Goal: Register for event/course

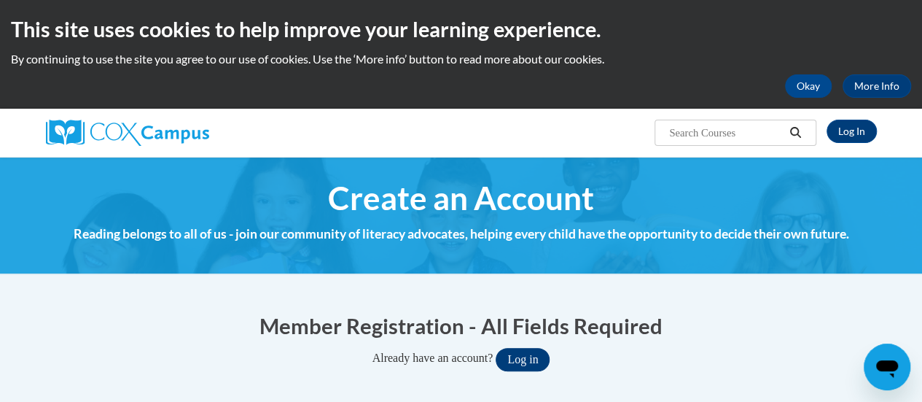
type input "[PERSON_NAME][EMAIL_ADDRESS][PERSON_NAME][DOMAIN_NAME]"
click at [535, 354] on button "Log in" at bounding box center [523, 359] width 54 height 23
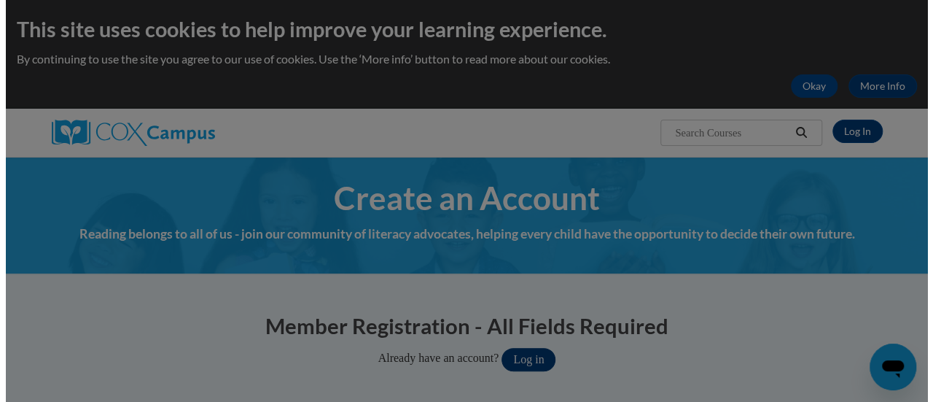
scroll to position [114, 0]
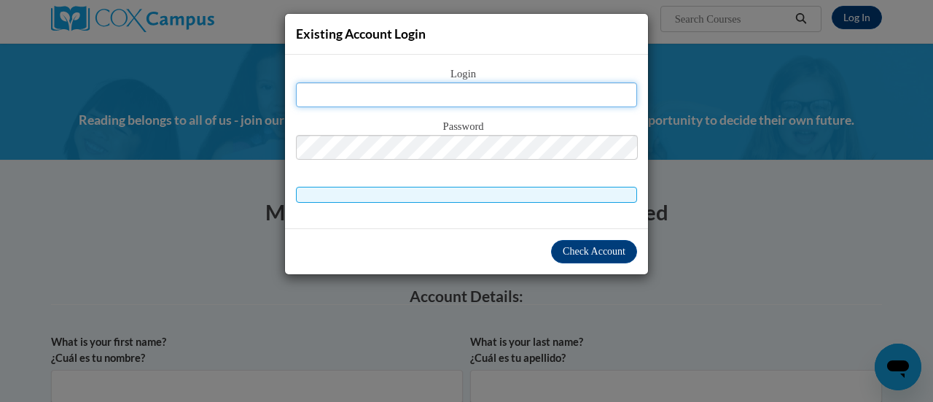
click at [512, 90] on input "text" at bounding box center [466, 94] width 341 height 25
drag, startPoint x: 512, startPoint y: 90, endPoint x: 474, endPoint y: 90, distance: 37.9
click at [474, 90] on input "text" at bounding box center [466, 94] width 341 height 25
type input "samantha.rydzik@rusd.org"
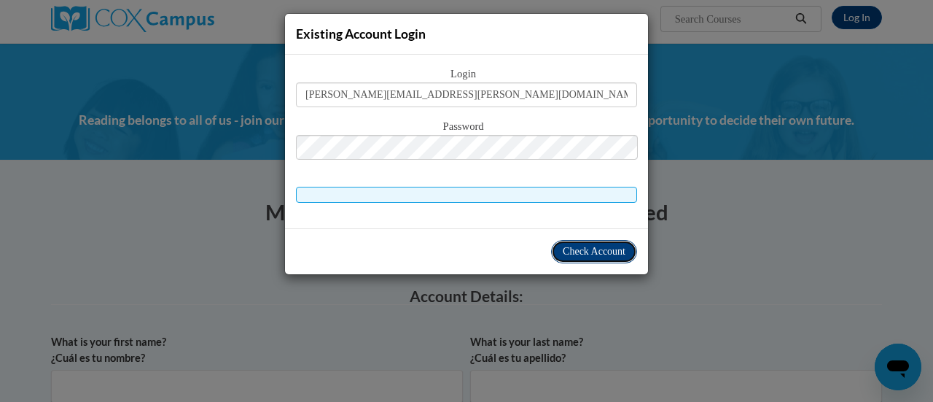
click at [574, 256] on span "Check Account" at bounding box center [594, 251] width 63 height 11
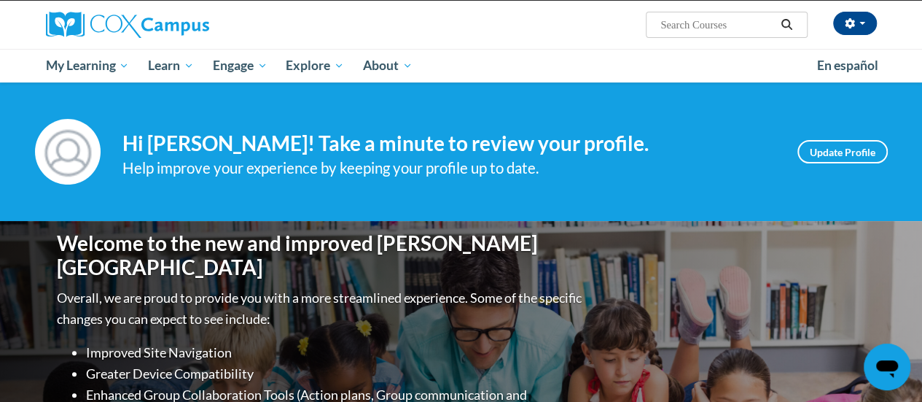
scroll to position [106, 0]
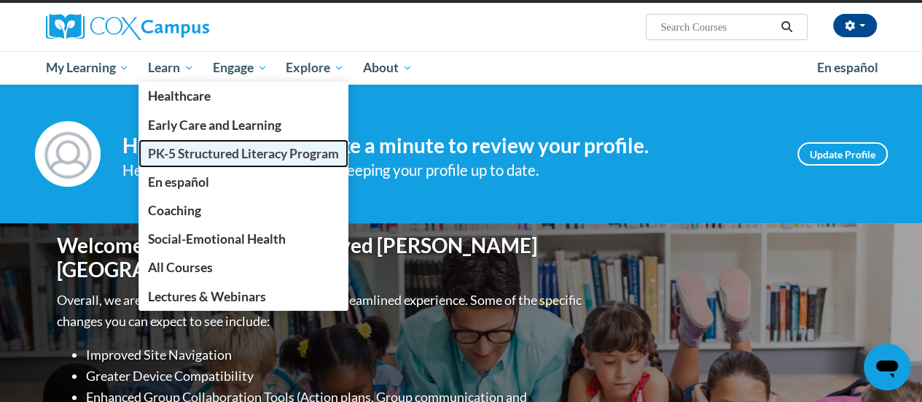
click at [196, 155] on span "PK-5 Structured Literacy Program" at bounding box center [243, 153] width 191 height 15
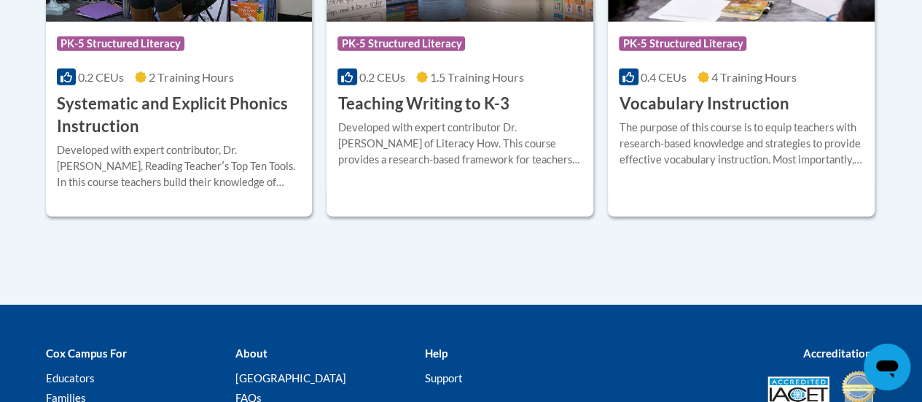
scroll to position [1913, 0]
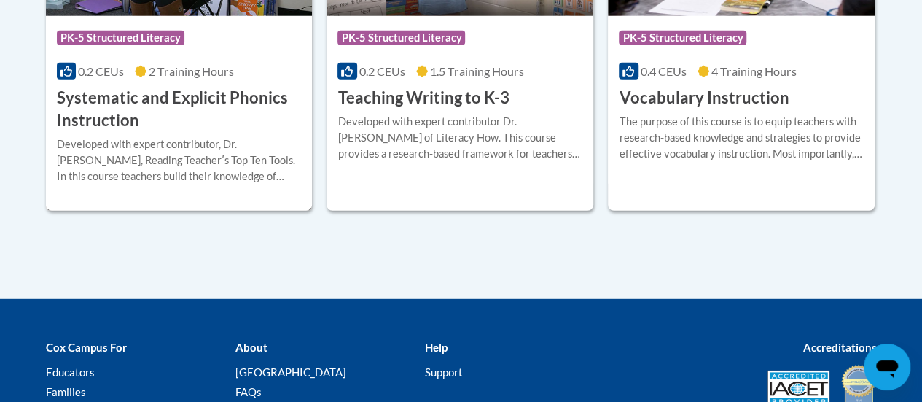
click at [143, 95] on h3 "Systematic and Explicit Phonics Instruction" at bounding box center [179, 109] width 245 height 45
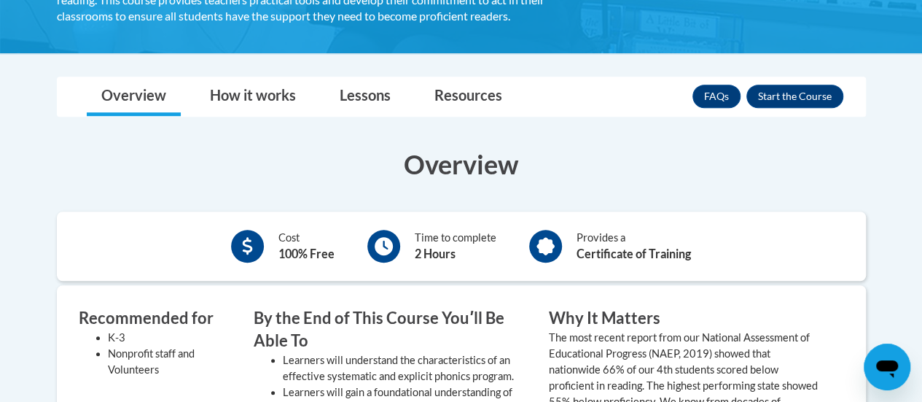
scroll to position [384, 0]
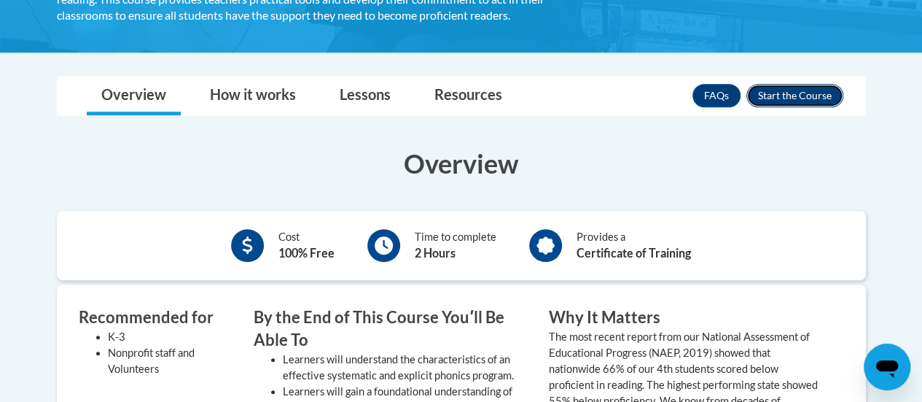
click at [802, 99] on button "Enroll" at bounding box center [794, 95] width 97 height 23
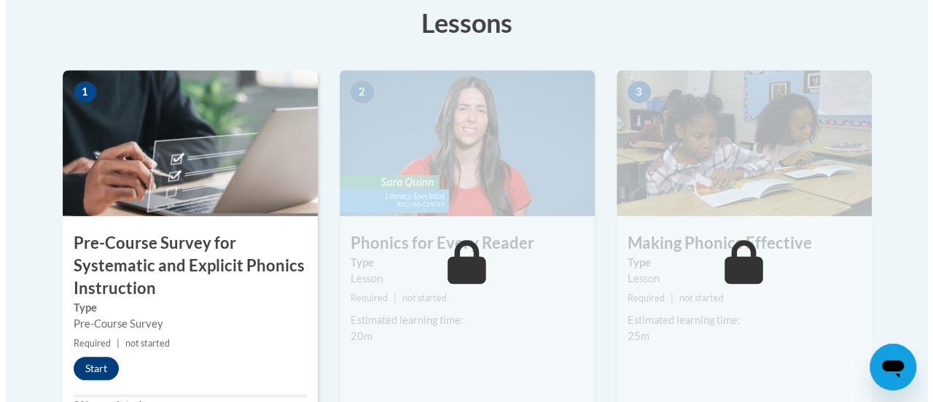
scroll to position [455, 0]
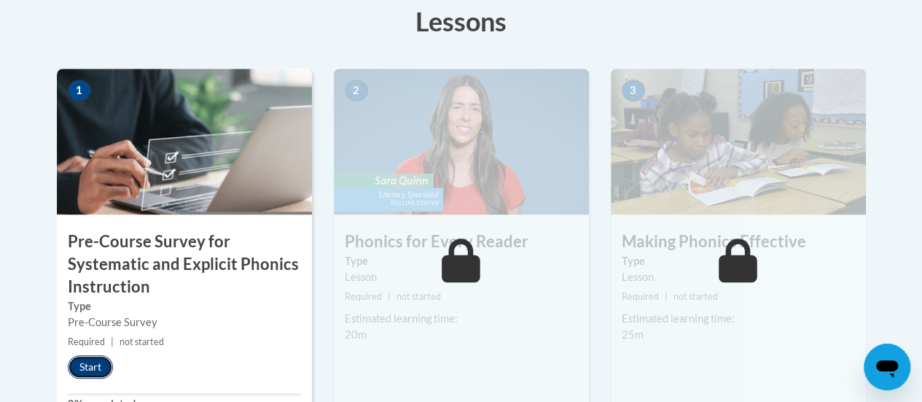
click at [95, 362] on button "Start" at bounding box center [90, 366] width 45 height 23
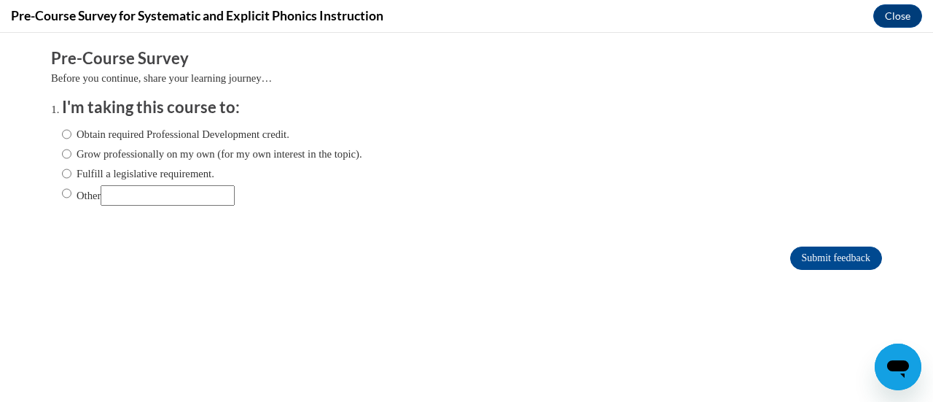
scroll to position [0, 0]
click at [119, 136] on label "Obtain required Professional Development credit." at bounding box center [175, 134] width 227 height 16
click at [71, 136] on input "Obtain required Professional Development credit." at bounding box center [66, 134] width 9 height 16
radio input "true"
click at [821, 254] on input "Submit feedback" at bounding box center [836, 257] width 92 height 23
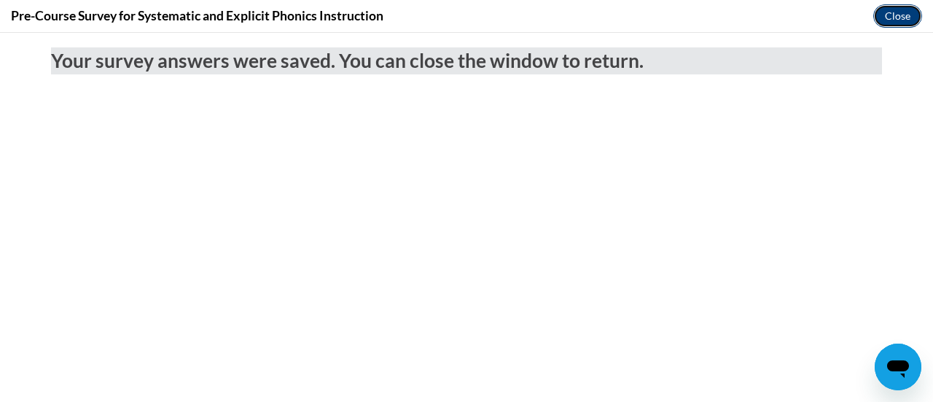
click at [905, 14] on button "Close" at bounding box center [897, 15] width 49 height 23
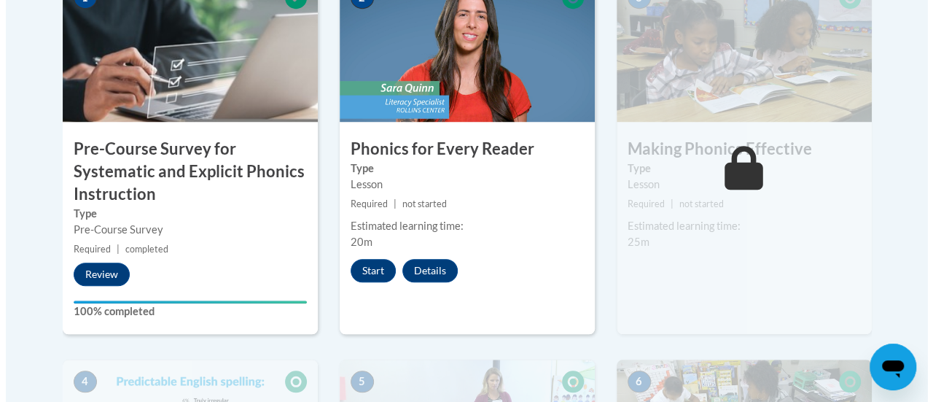
scroll to position [549, 0]
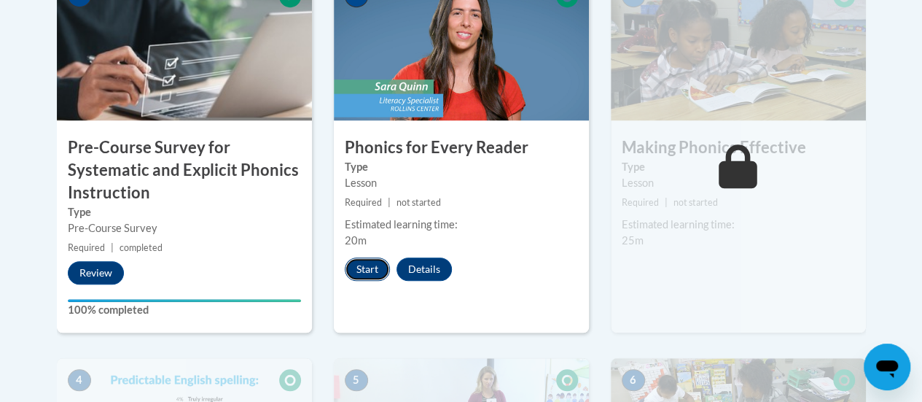
click at [364, 265] on button "Start" at bounding box center [367, 268] width 45 height 23
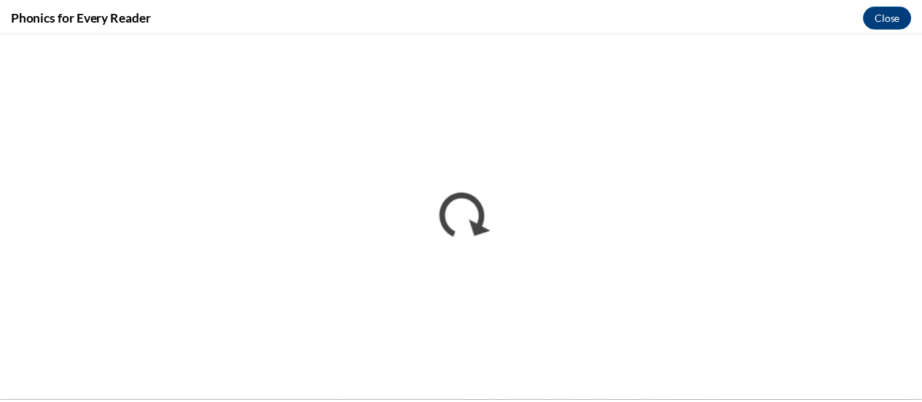
scroll to position [0, 0]
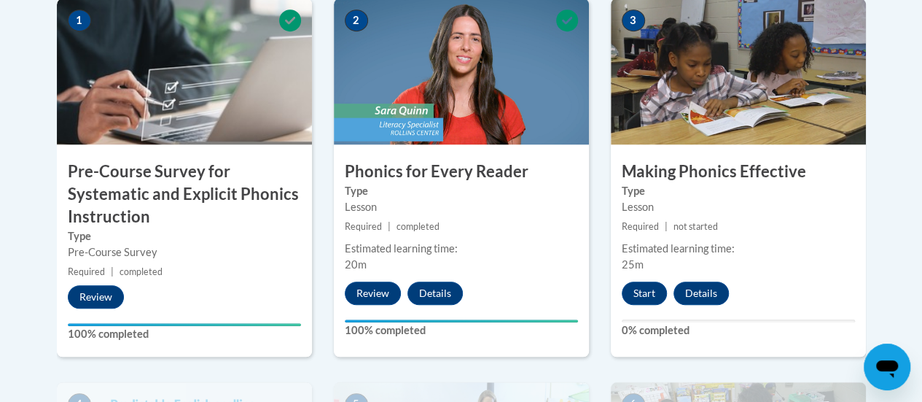
scroll to position [536, 0]
